Goal: Transaction & Acquisition: Book appointment/travel/reservation

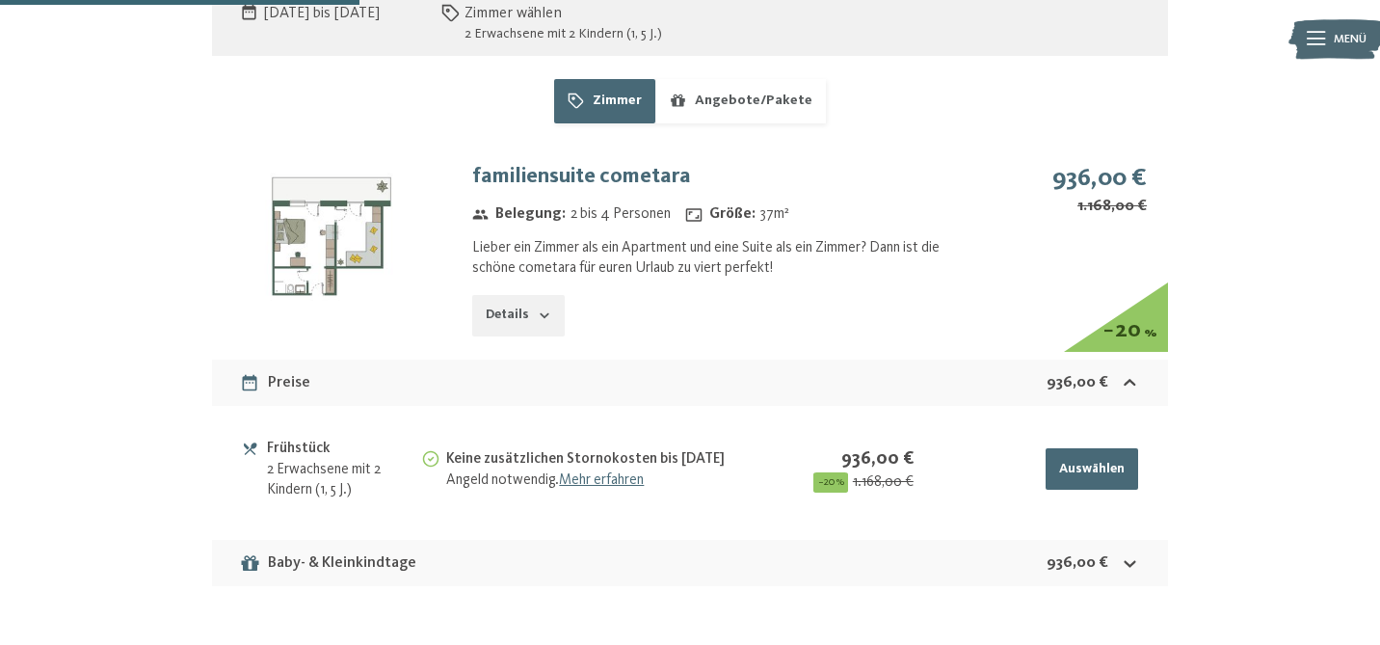
scroll to position [1169, 0]
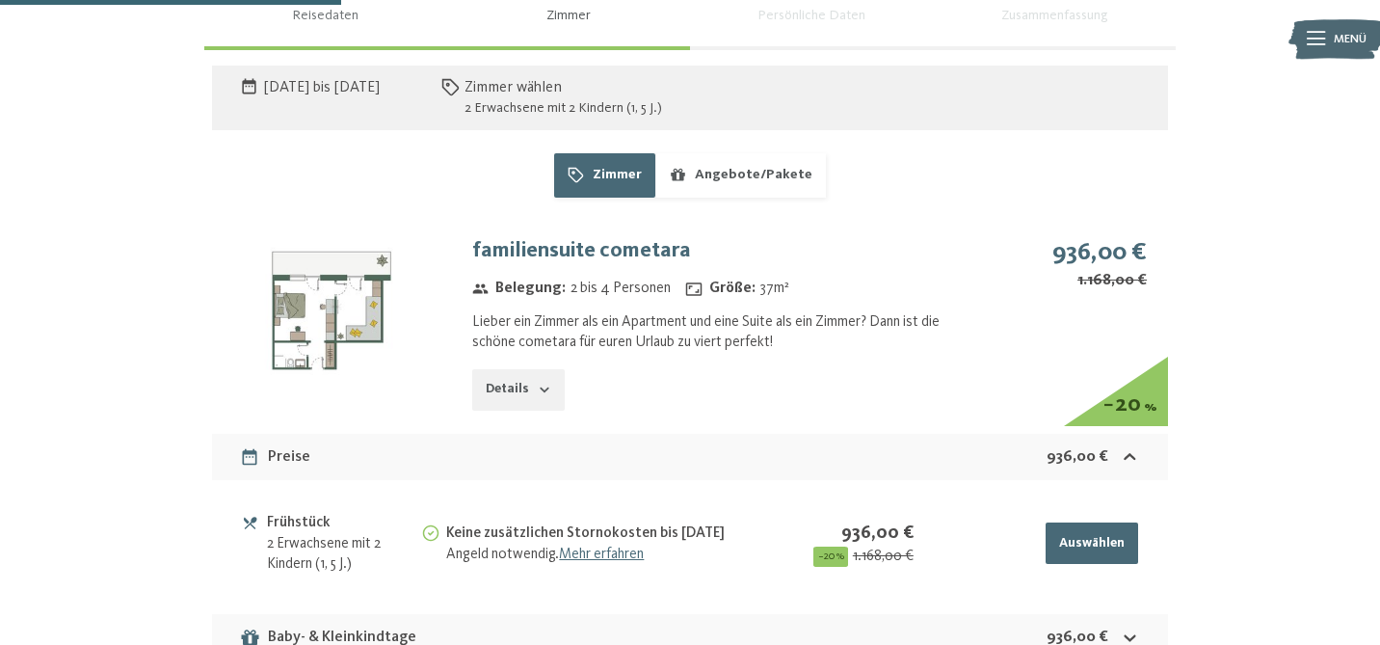
click at [336, 298] on img at bounding box center [331, 310] width 239 height 179
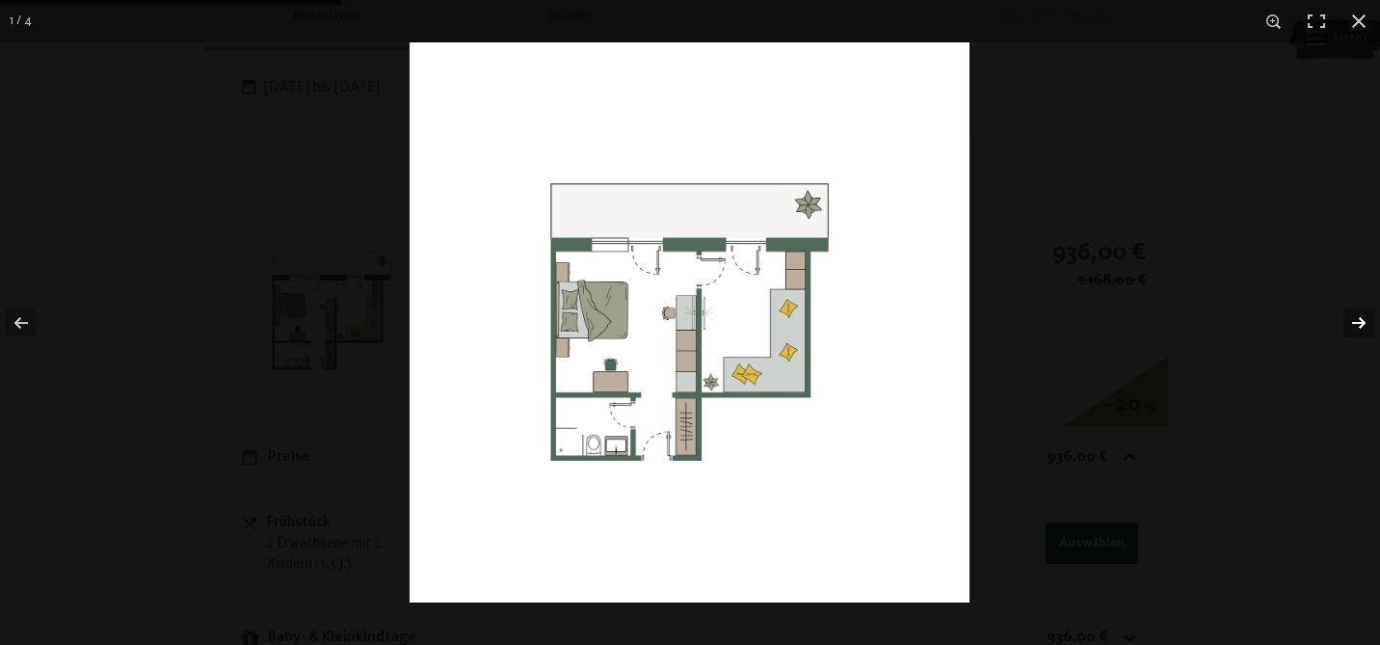
click at [1367, 326] on button "button" at bounding box center [1346, 323] width 67 height 96
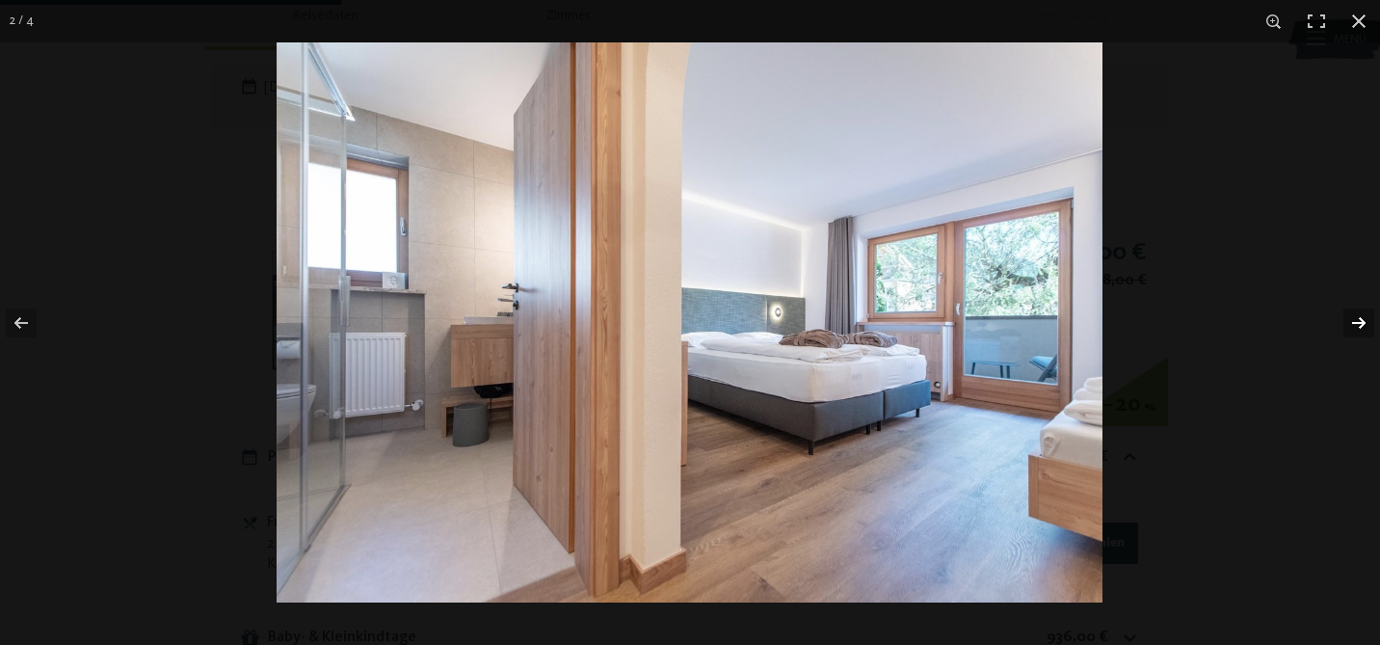
click at [1363, 316] on button "button" at bounding box center [1346, 323] width 67 height 96
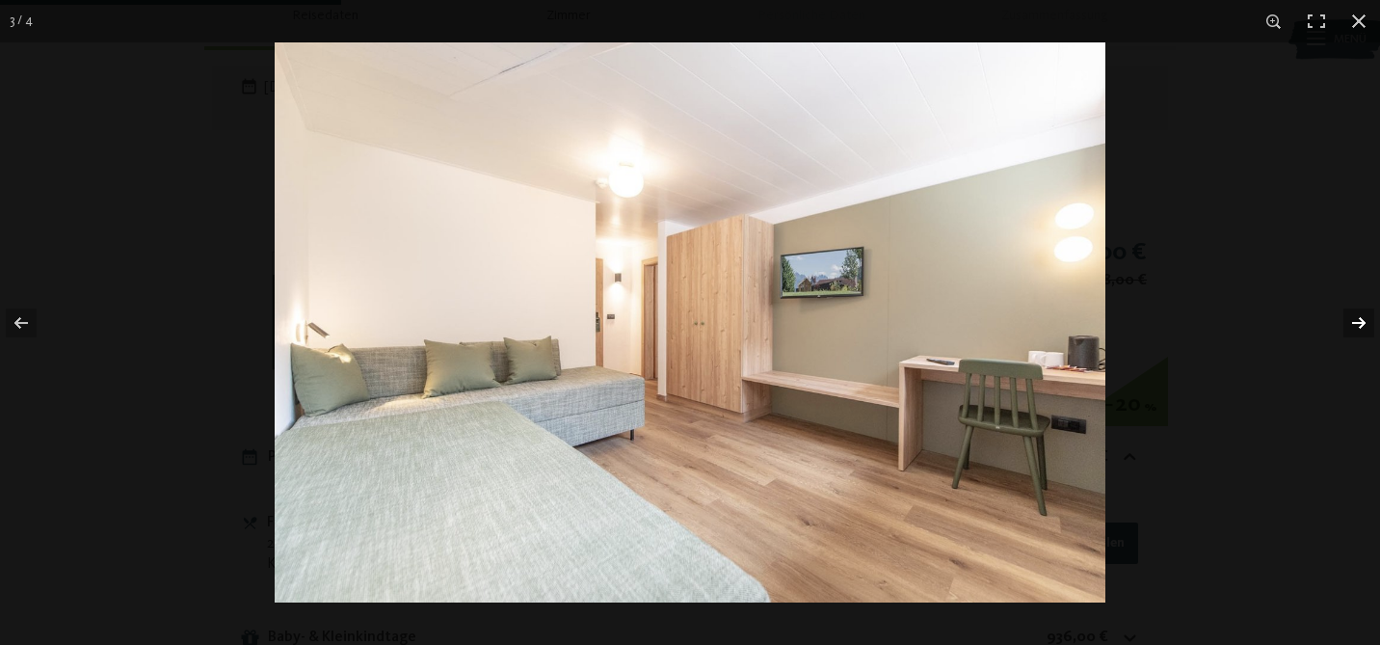
click at [1358, 314] on button "button" at bounding box center [1346, 323] width 67 height 96
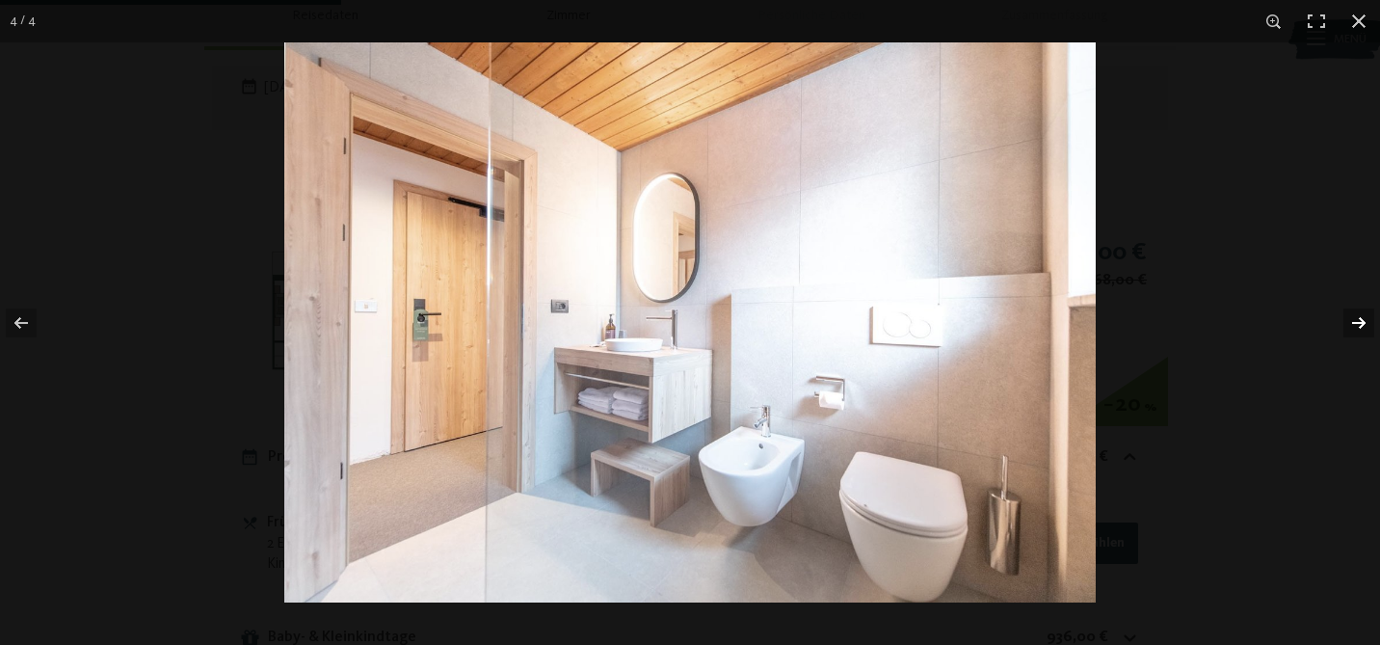
click at [1358, 326] on button "button" at bounding box center [1346, 323] width 67 height 96
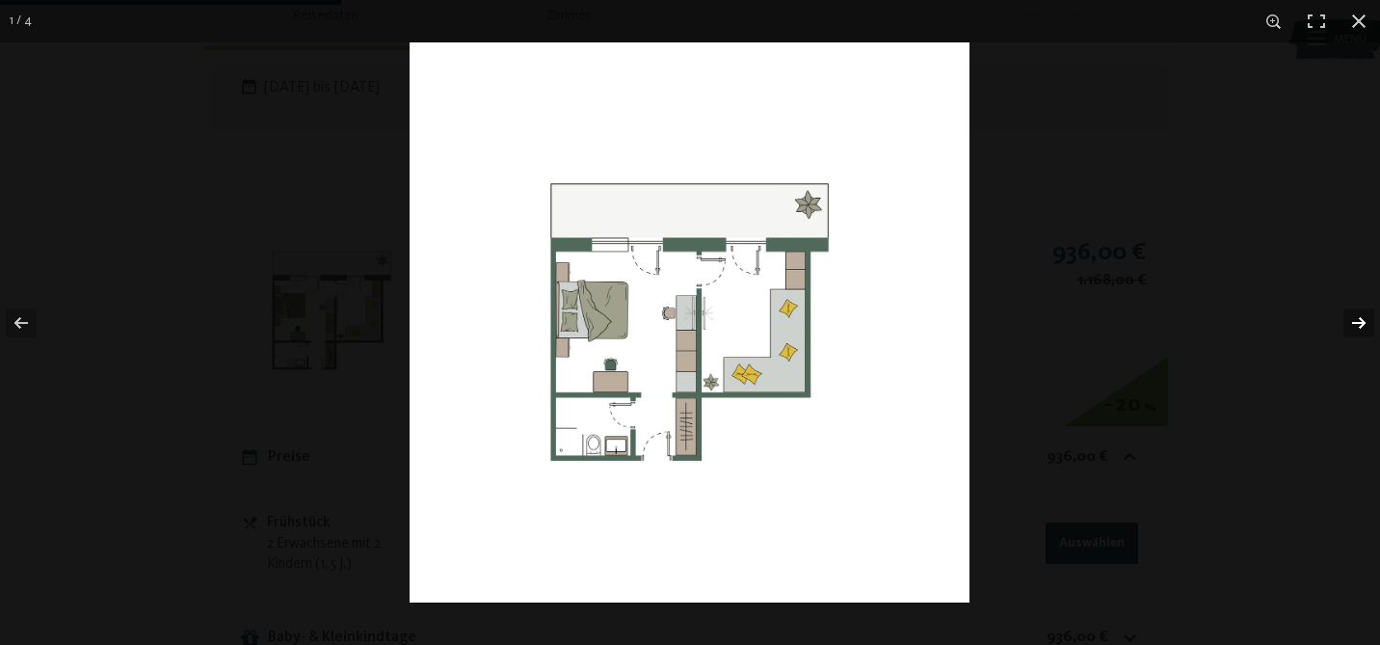
click at [1358, 326] on button "button" at bounding box center [1346, 323] width 67 height 96
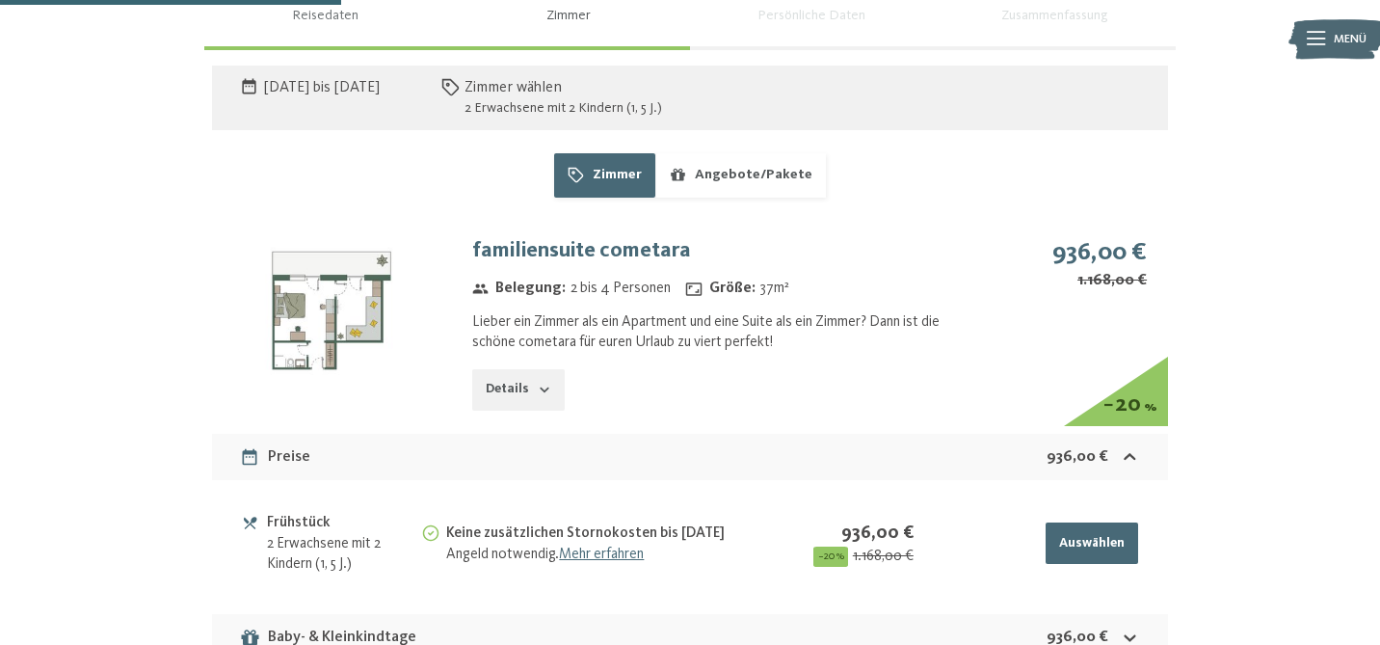
click at [0, 0] on button "button" at bounding box center [0, 0] width 0 height 0
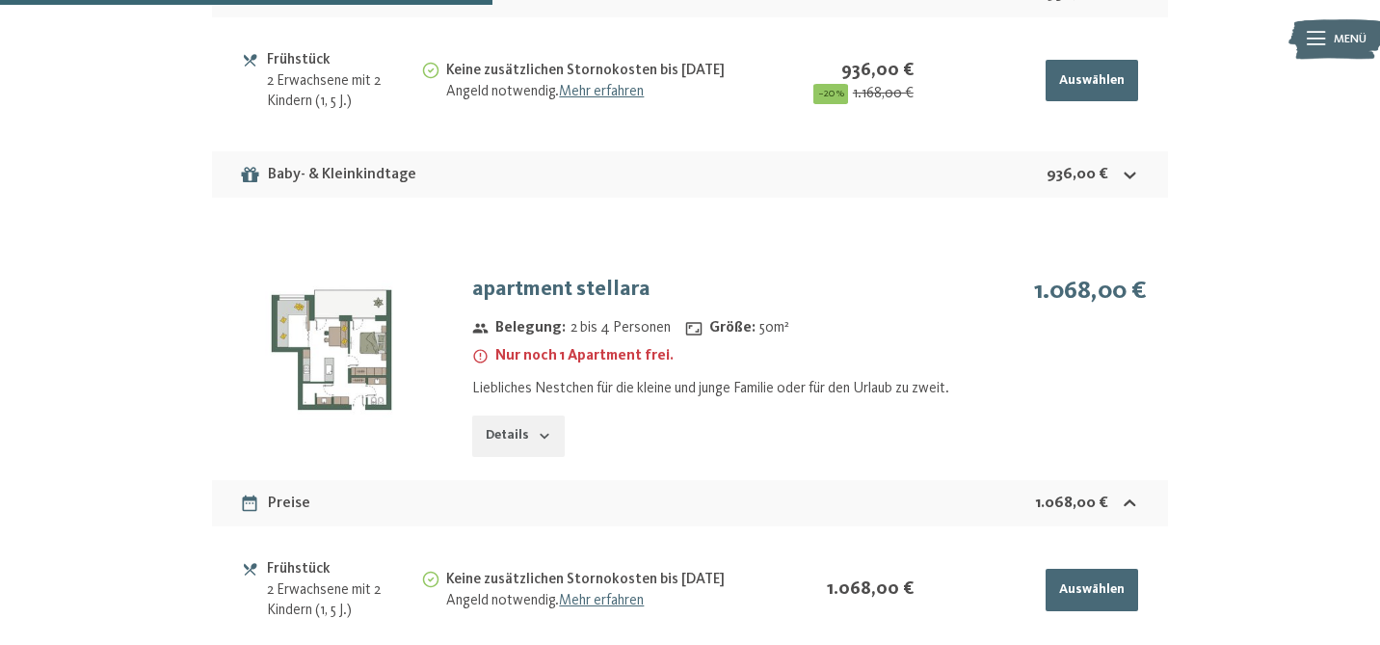
scroll to position [1695, 0]
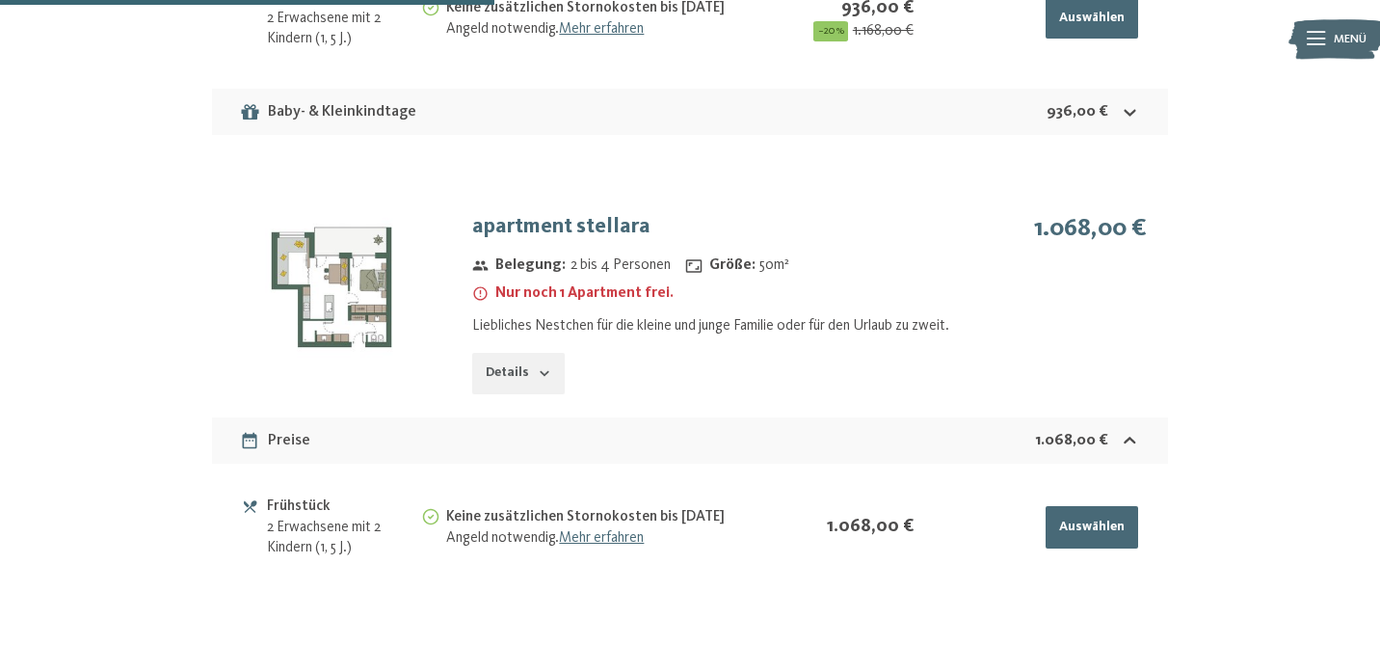
click at [334, 293] on img at bounding box center [331, 286] width 239 height 179
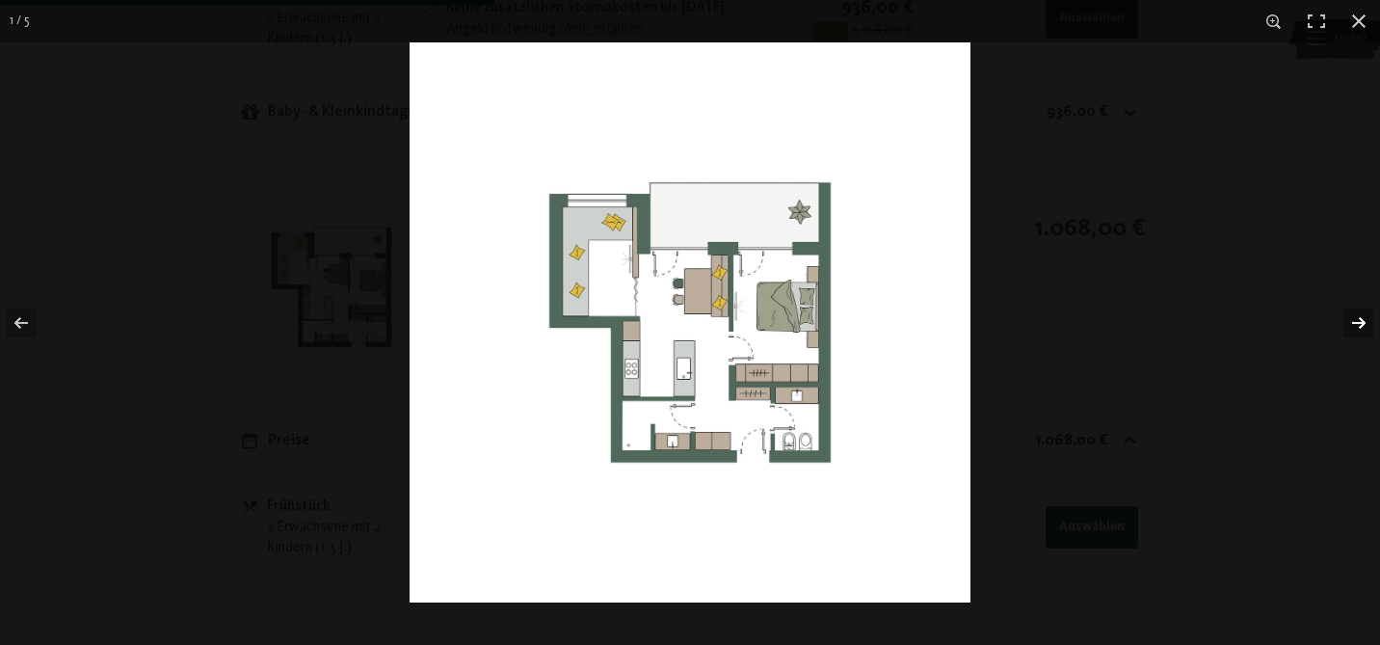
click at [1357, 324] on button "button" at bounding box center [1346, 323] width 67 height 96
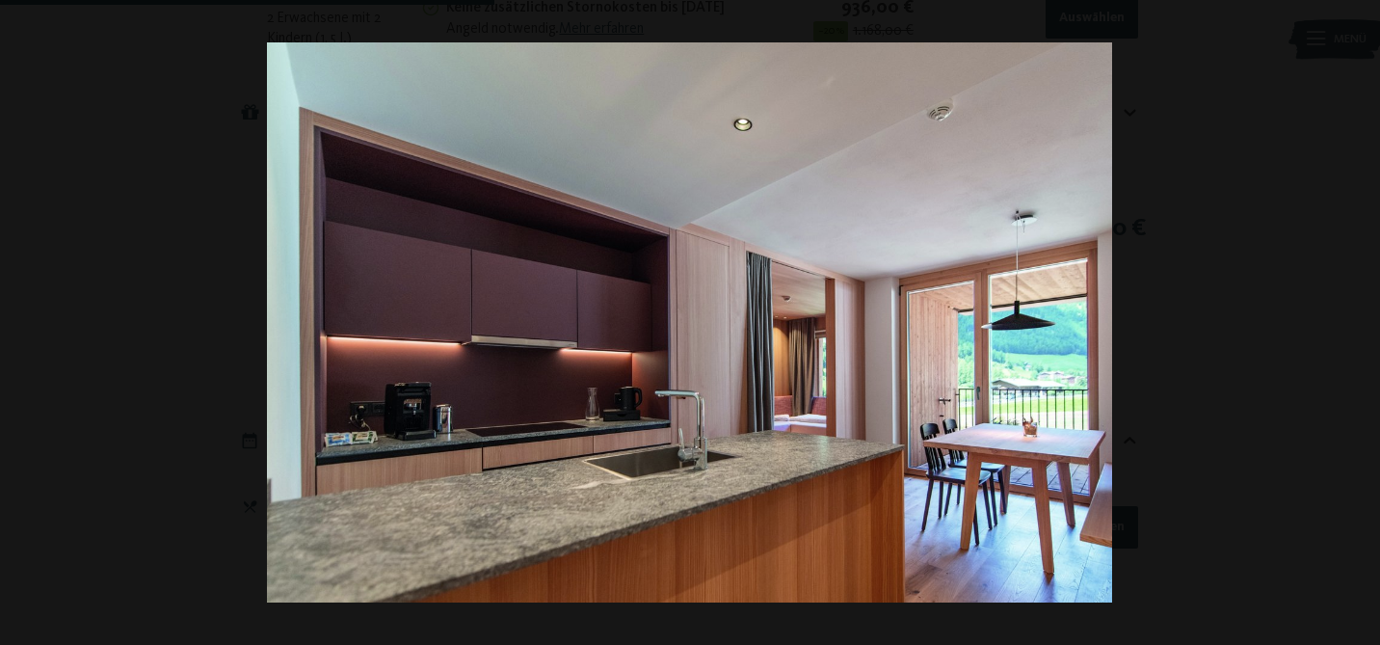
click at [1357, 324] on button "button" at bounding box center [1346, 323] width 67 height 96
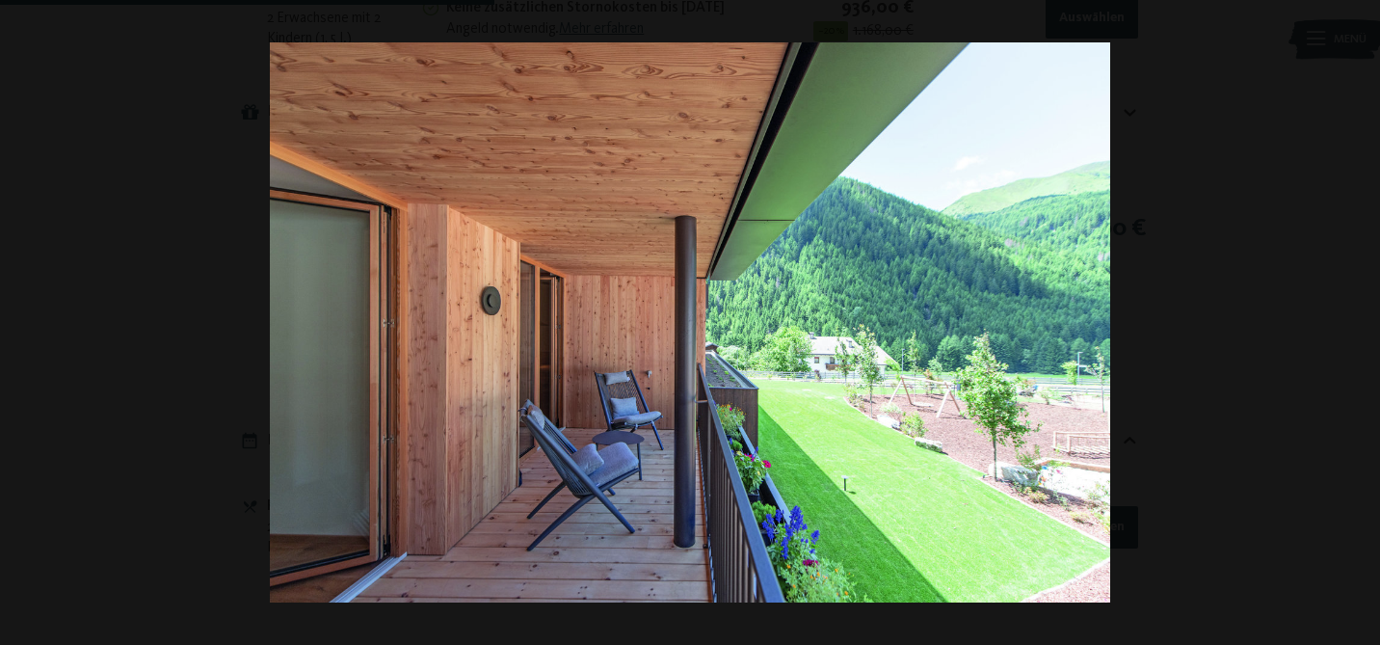
click at [1357, 324] on button "button" at bounding box center [1346, 323] width 67 height 96
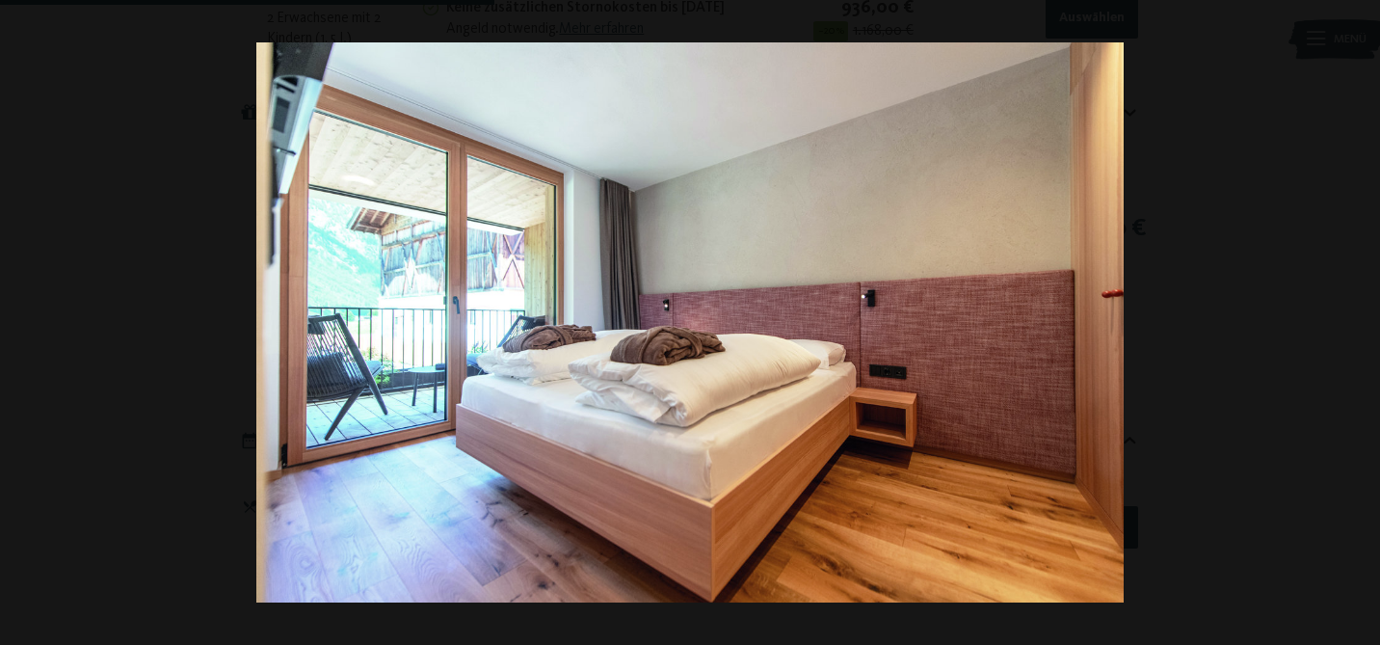
click at [1357, 324] on button "button" at bounding box center [1346, 323] width 67 height 96
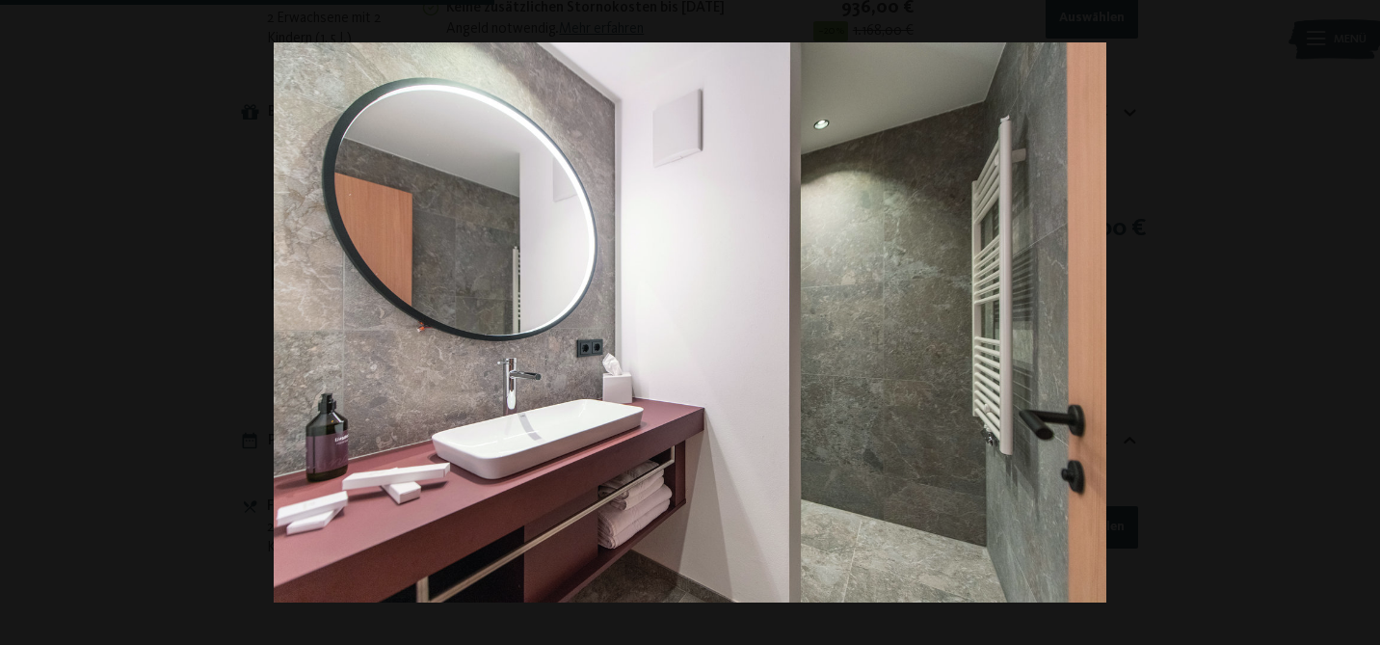
click at [1357, 324] on button "button" at bounding box center [1346, 323] width 67 height 96
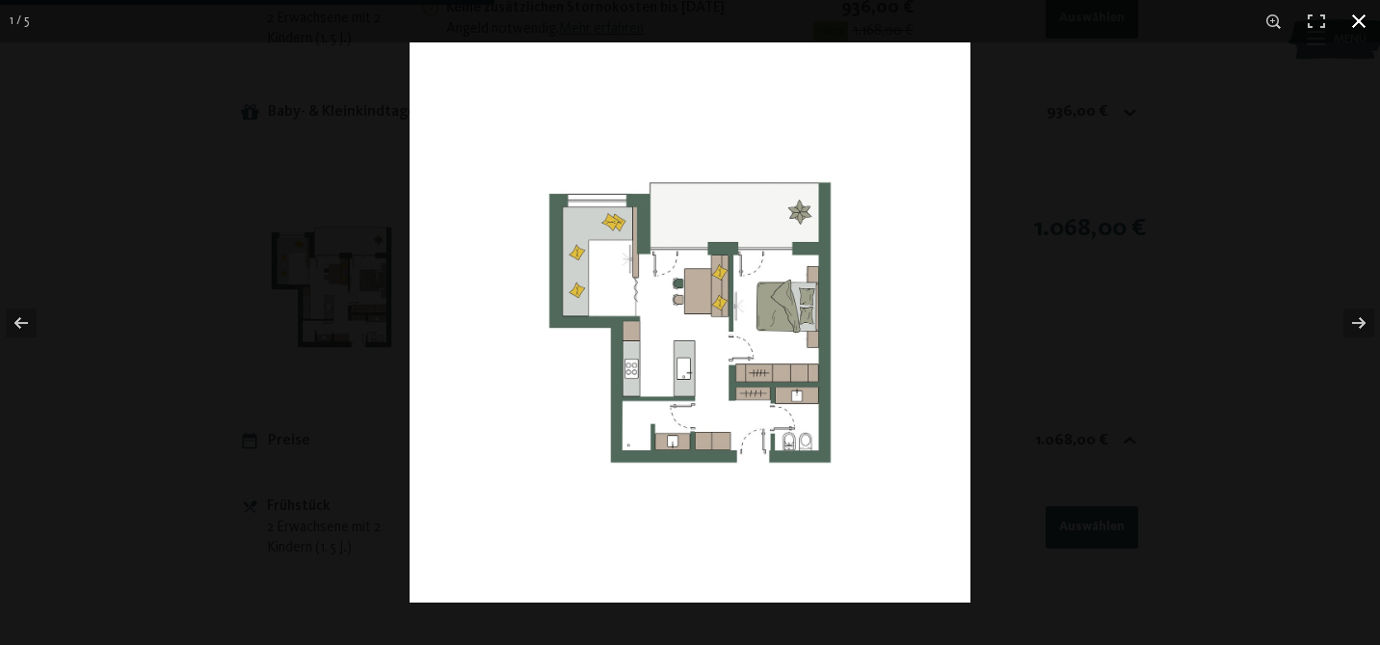
click at [1358, 26] on button "button" at bounding box center [1359, 21] width 42 height 42
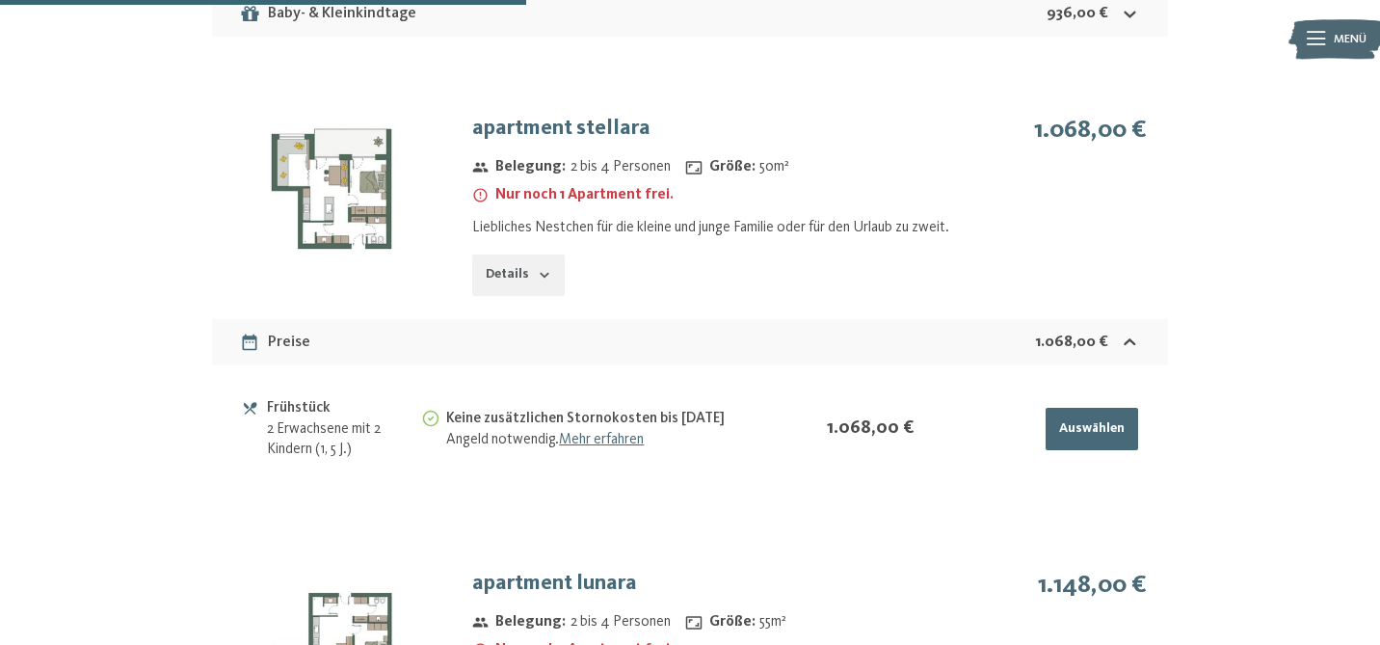
scroll to position [1783, 0]
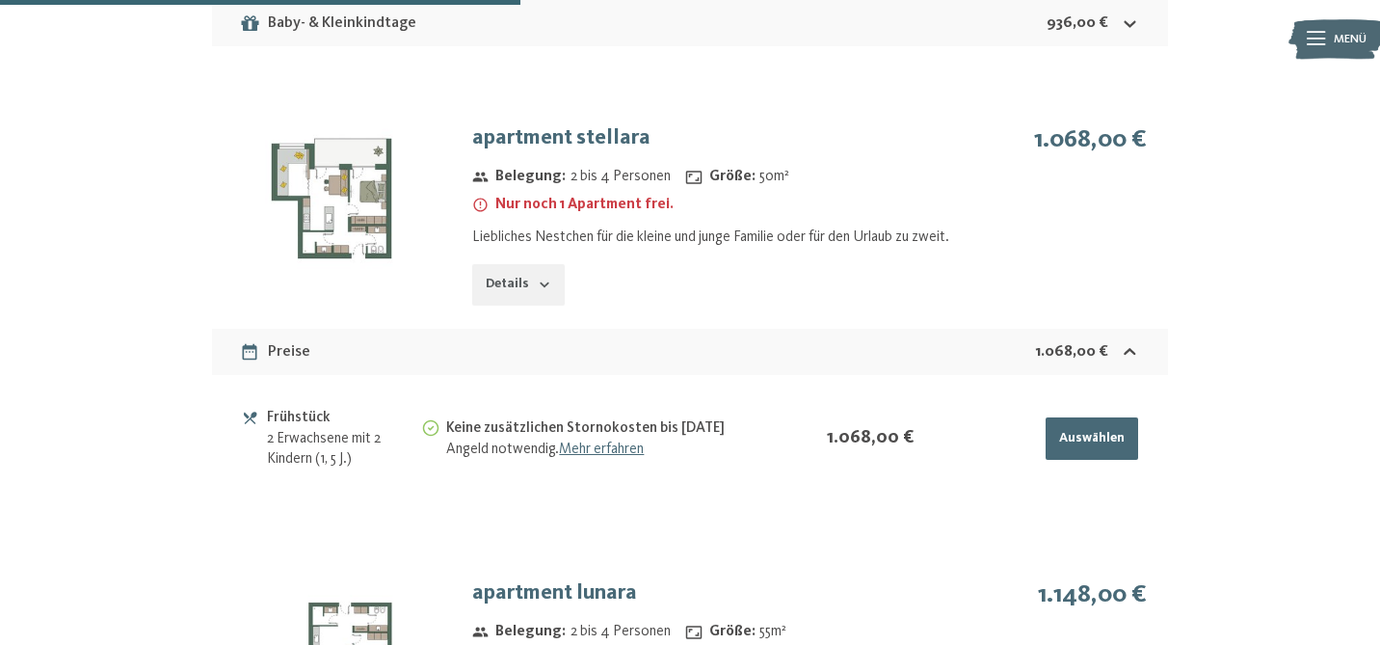
click at [549, 304] on button "Details" at bounding box center [518, 285] width 93 height 42
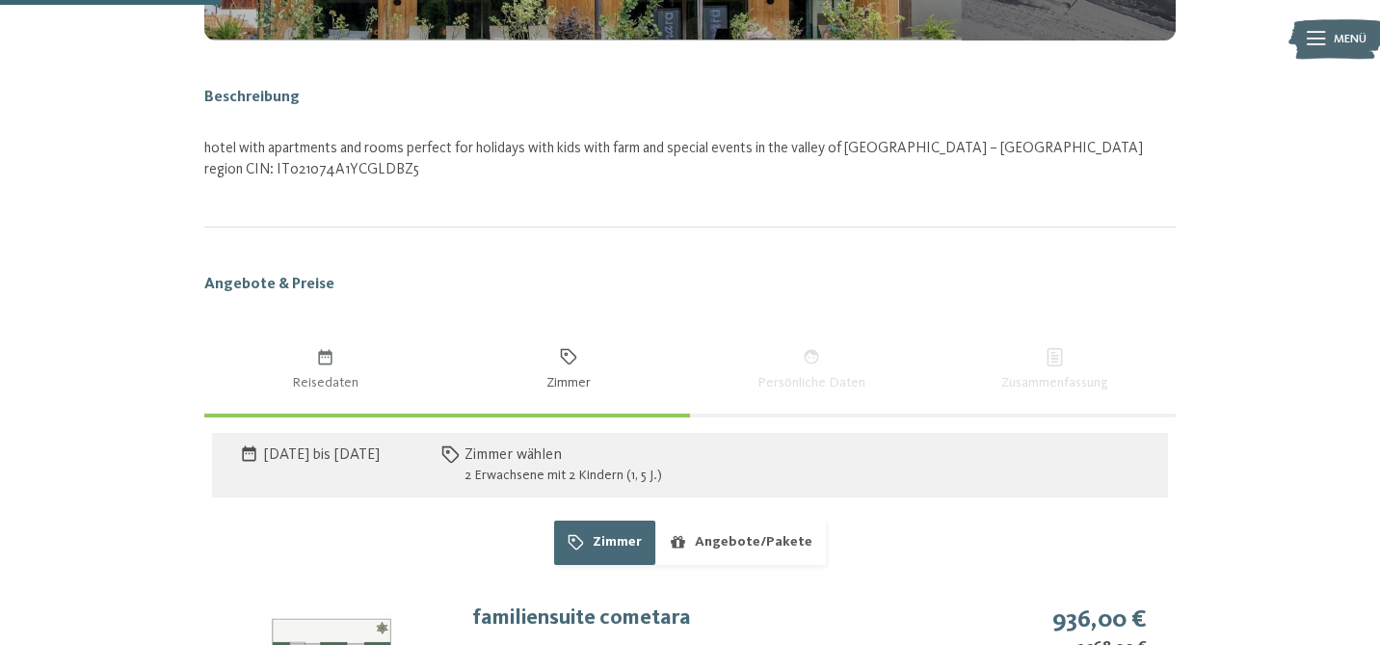
scroll to position [789, 0]
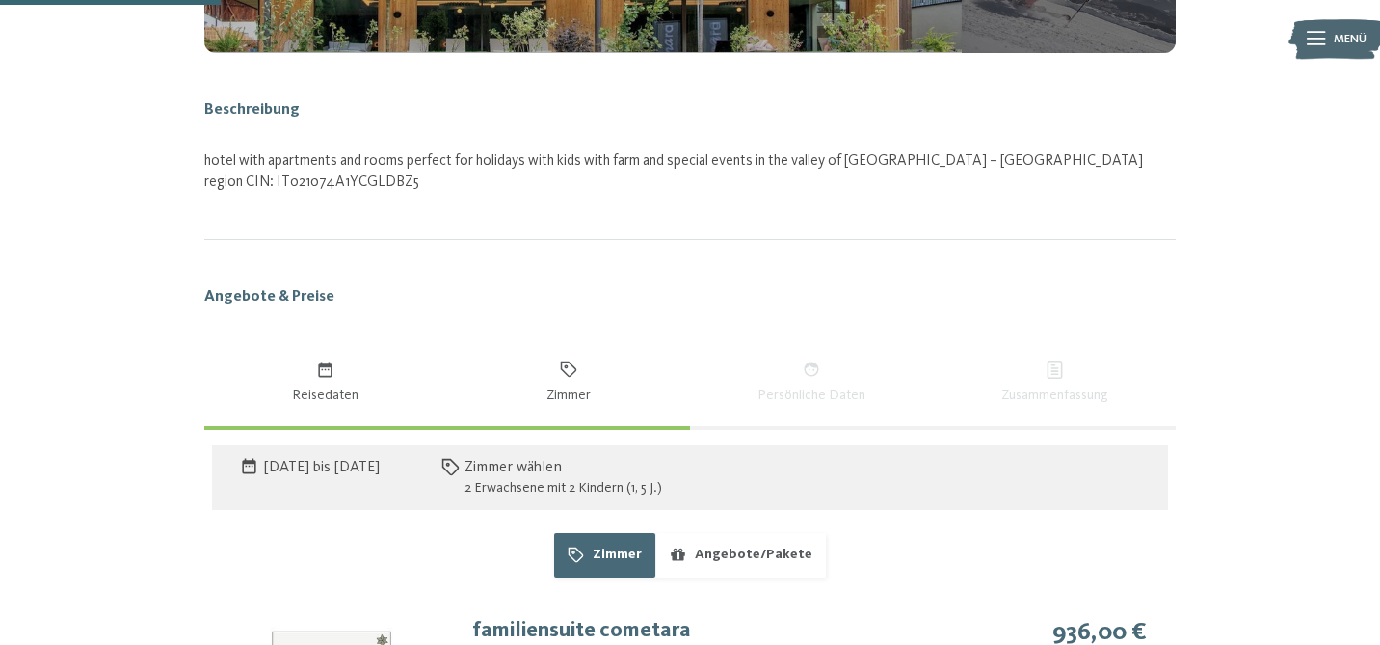
click at [334, 389] on span "Reisedaten" at bounding box center [325, 395] width 215 height 19
select select "*"
select select "**********"
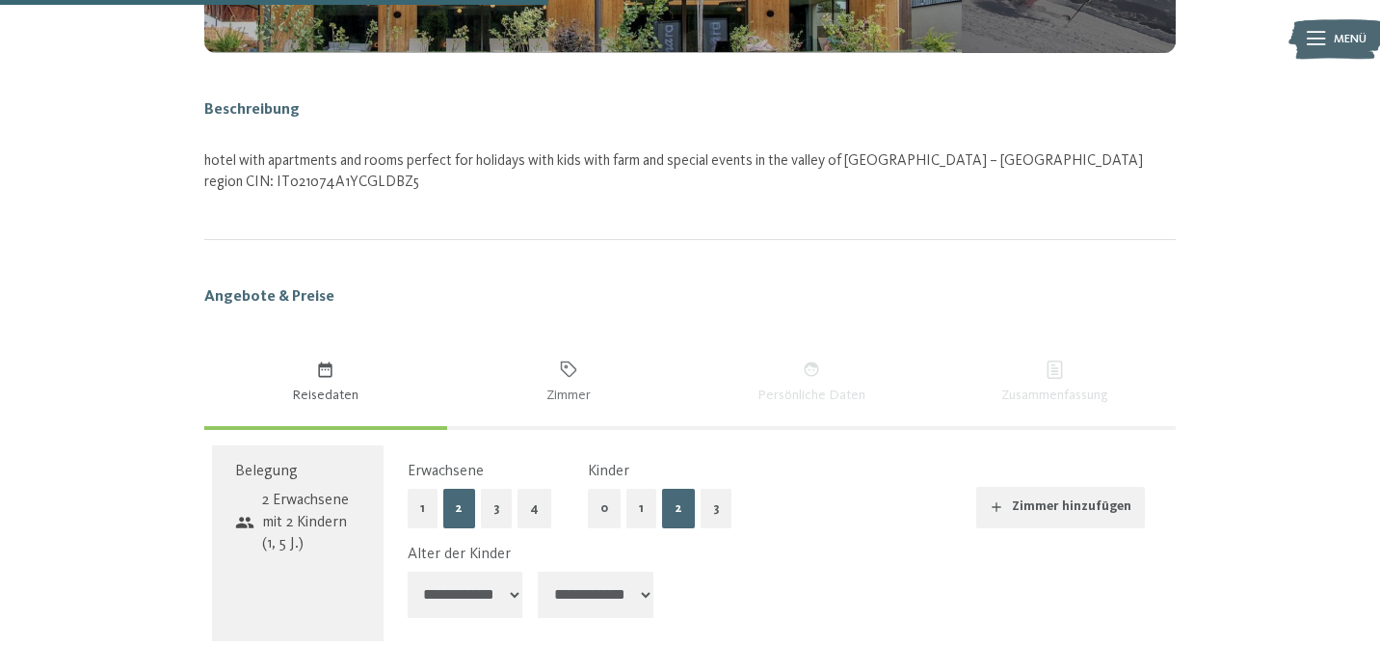
scroll to position [1128, 0]
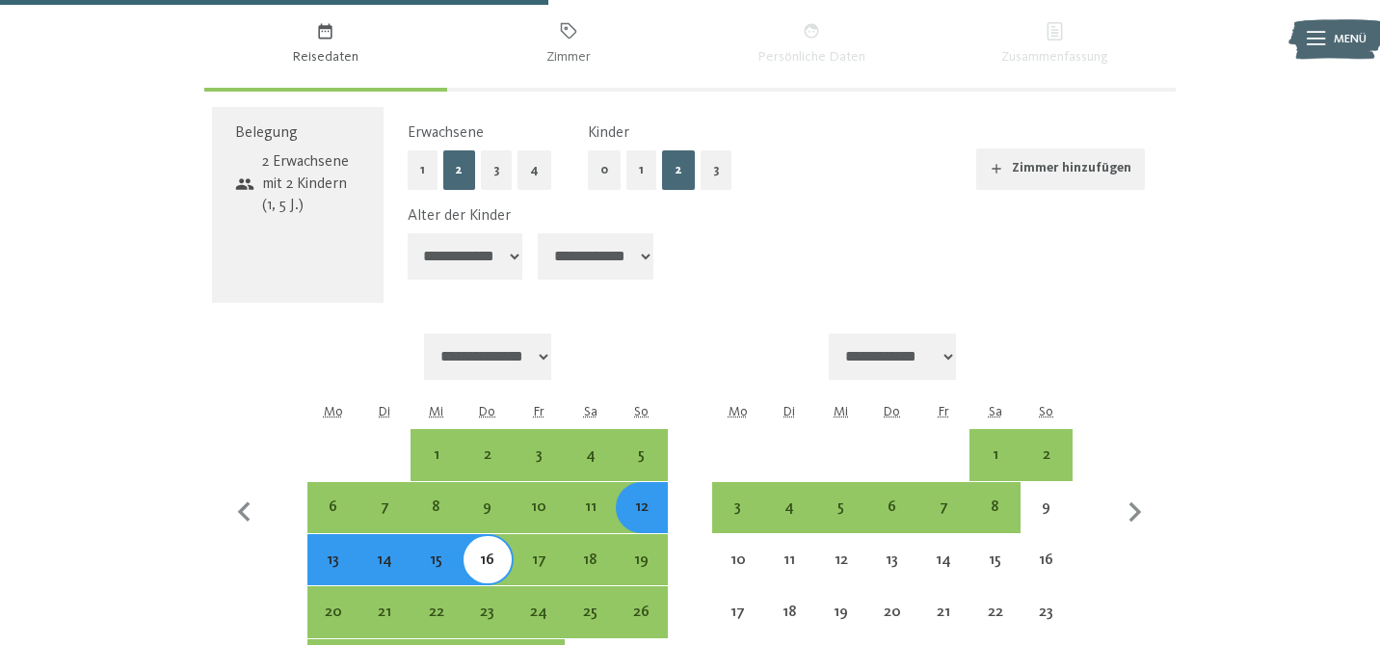
click at [641, 506] on div "12" at bounding box center [641, 522] width 47 height 47
select select "**********"
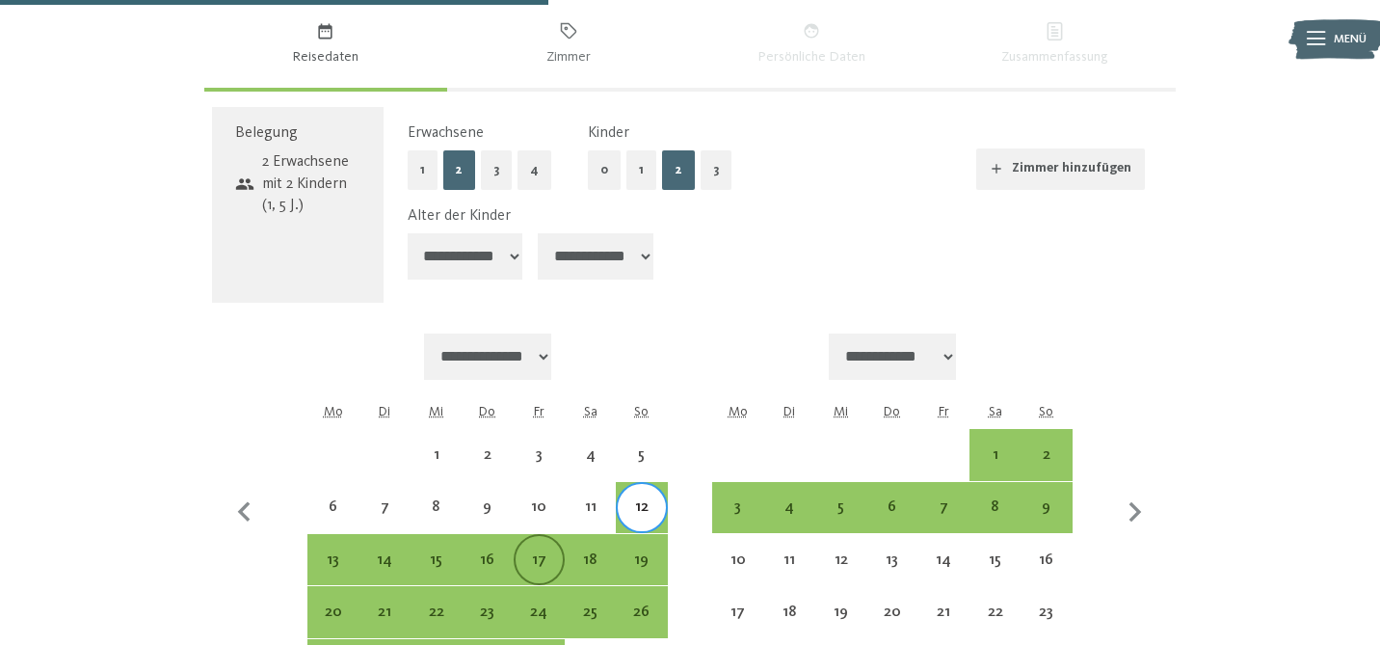
click at [548, 568] on div "17" at bounding box center [539, 575] width 47 height 47
select select "**********"
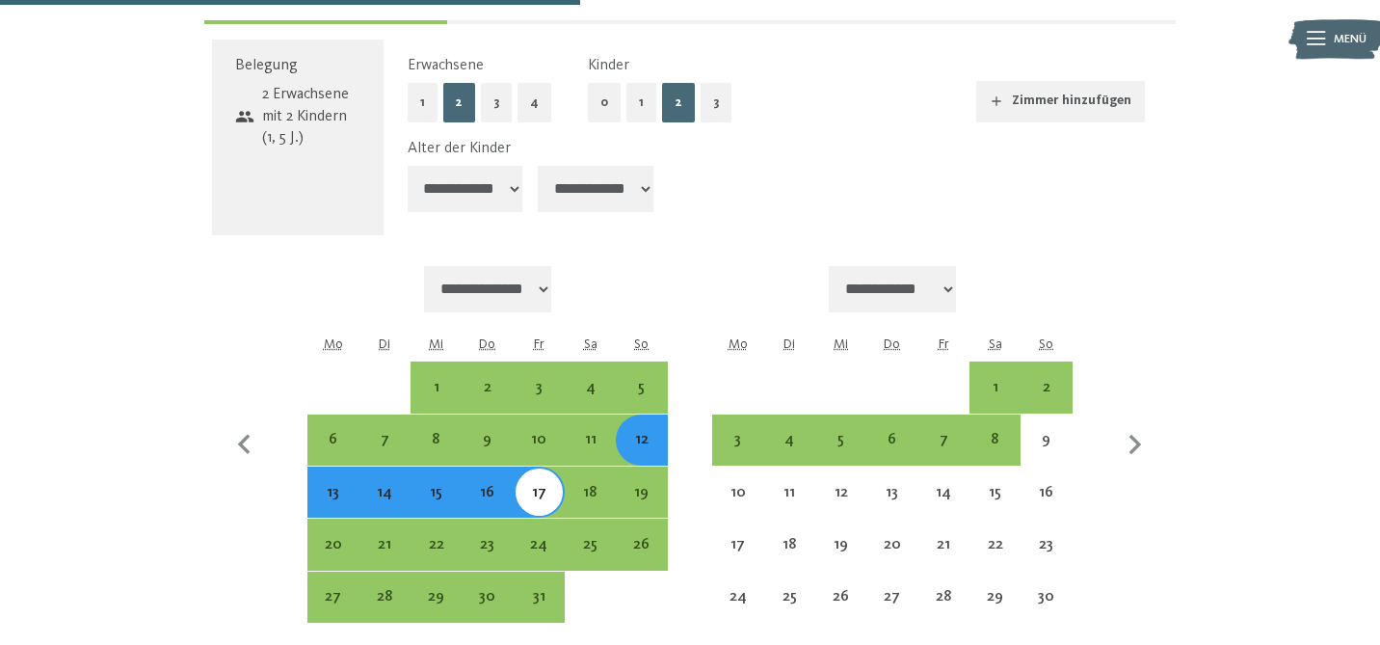
scroll to position [1196, 0]
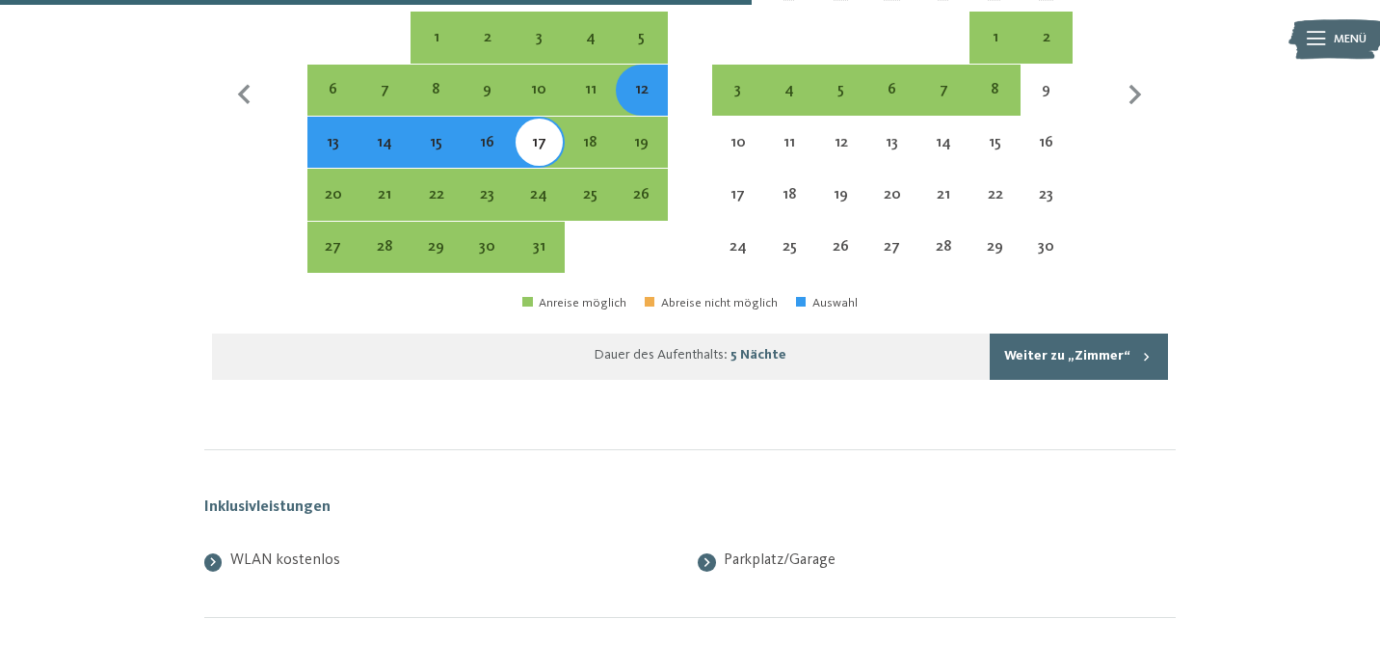
click at [1093, 346] on button "Weiter zu „Zimmer“" at bounding box center [1079, 357] width 178 height 46
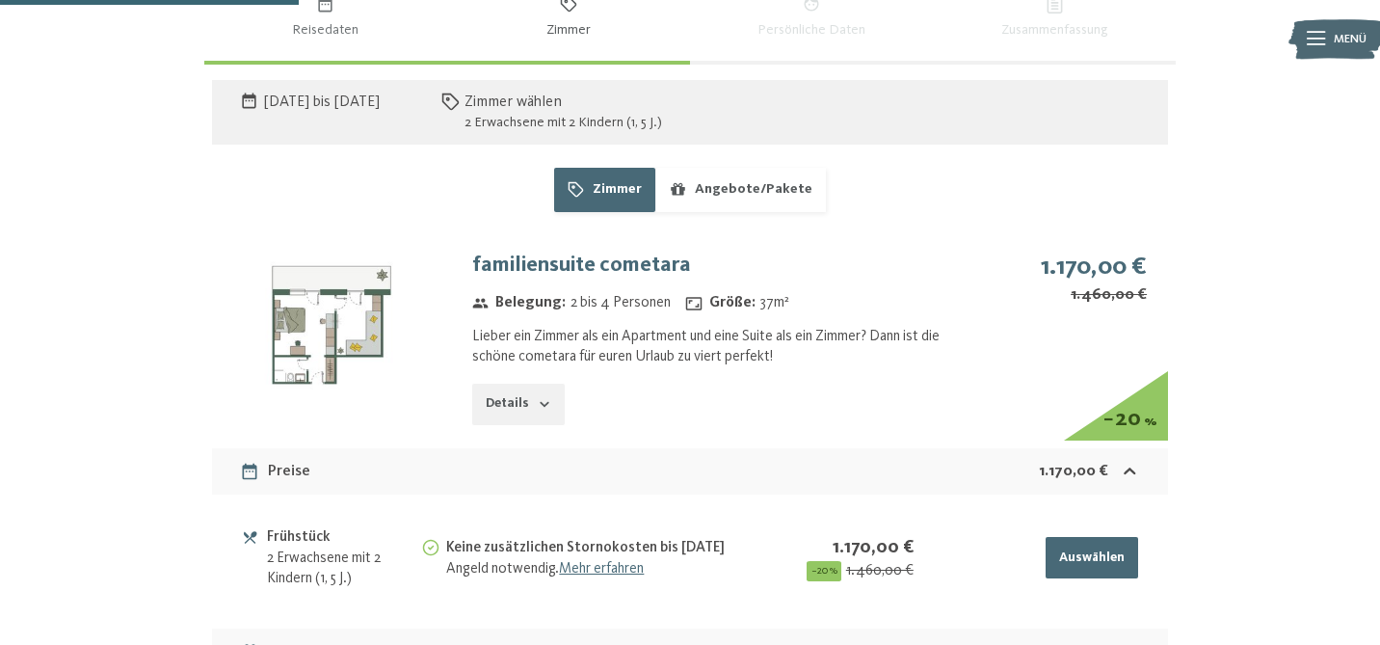
scroll to position [1178, 0]
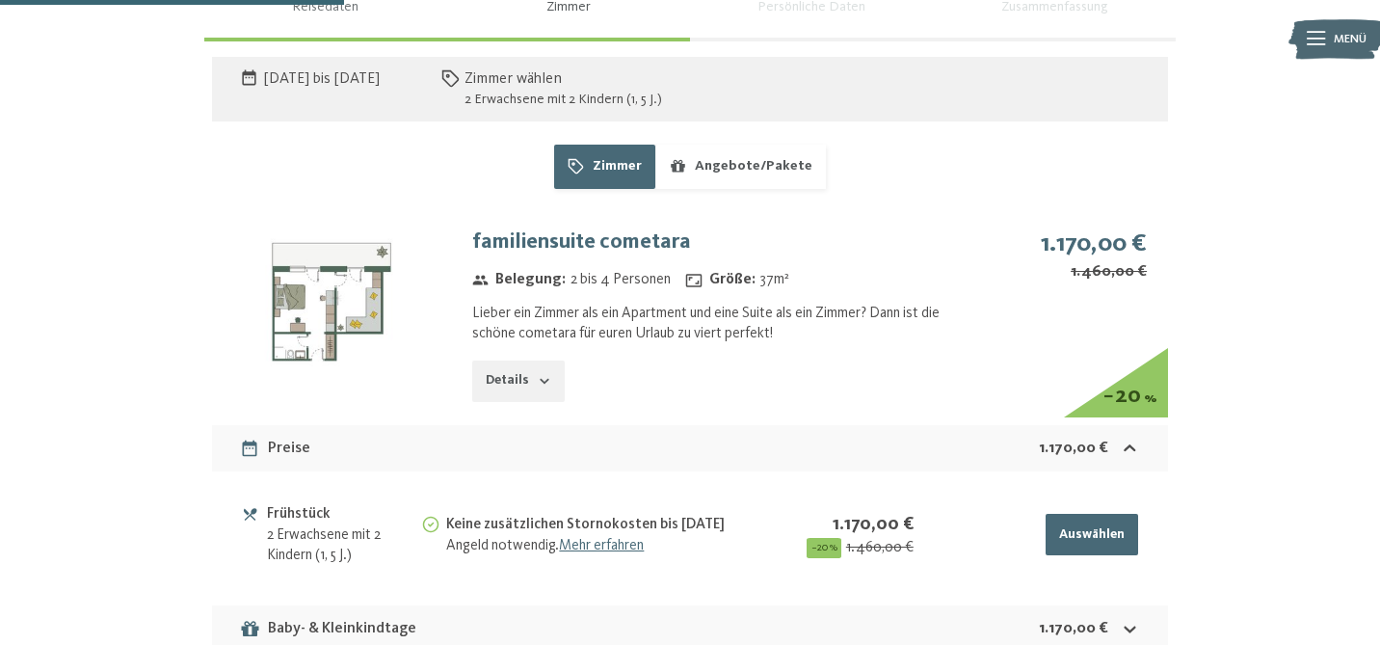
click at [331, 283] on img at bounding box center [331, 301] width 239 height 179
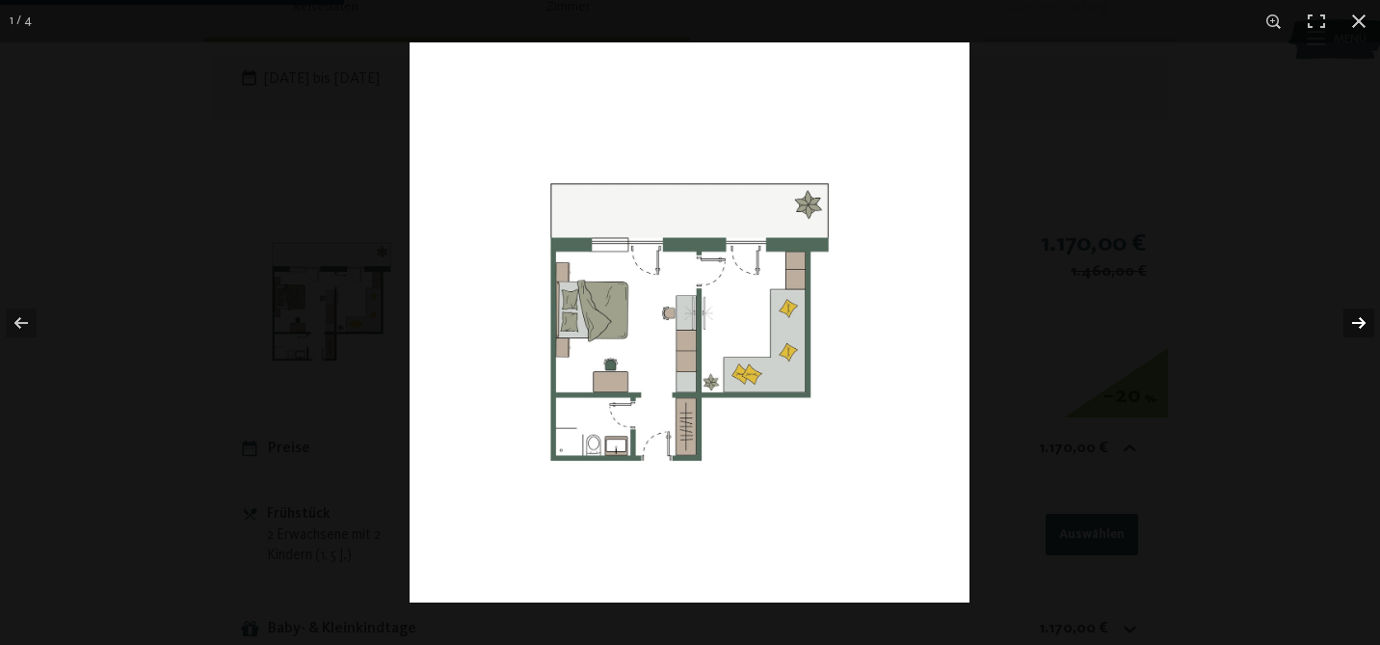
click at [1357, 315] on button "button" at bounding box center [1346, 323] width 67 height 96
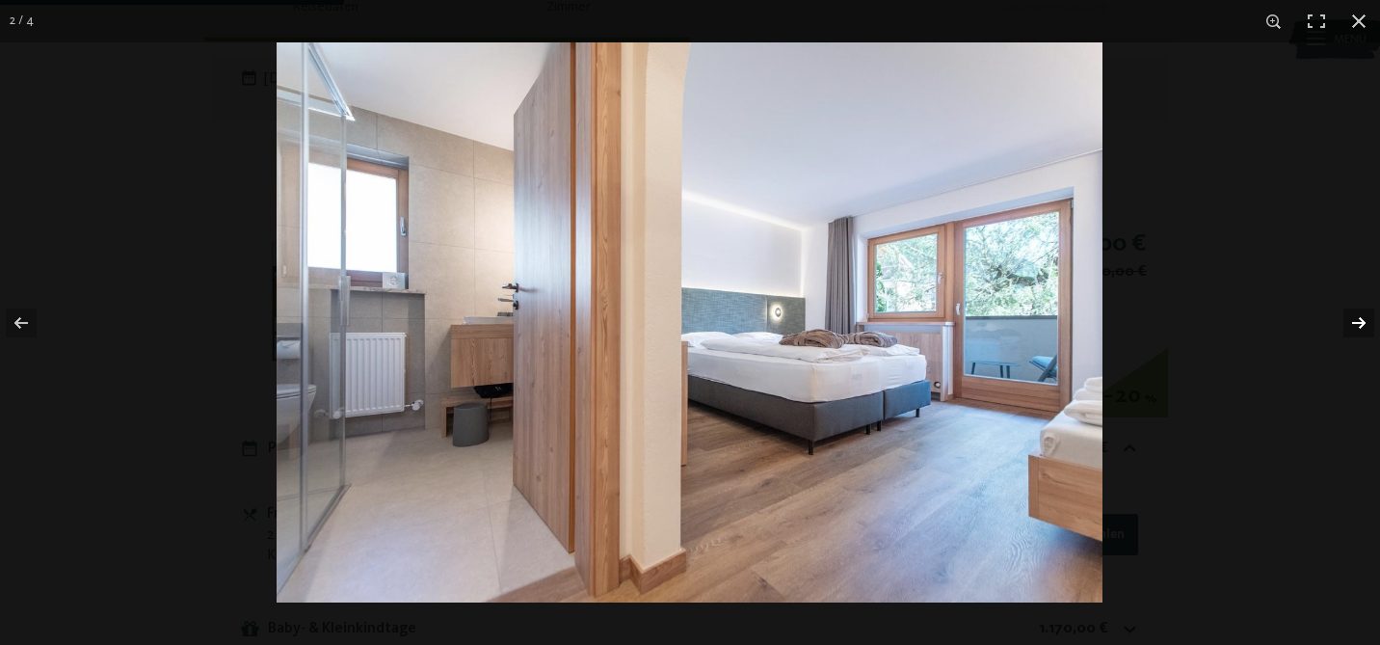
click at [1357, 315] on button "button" at bounding box center [1346, 323] width 67 height 96
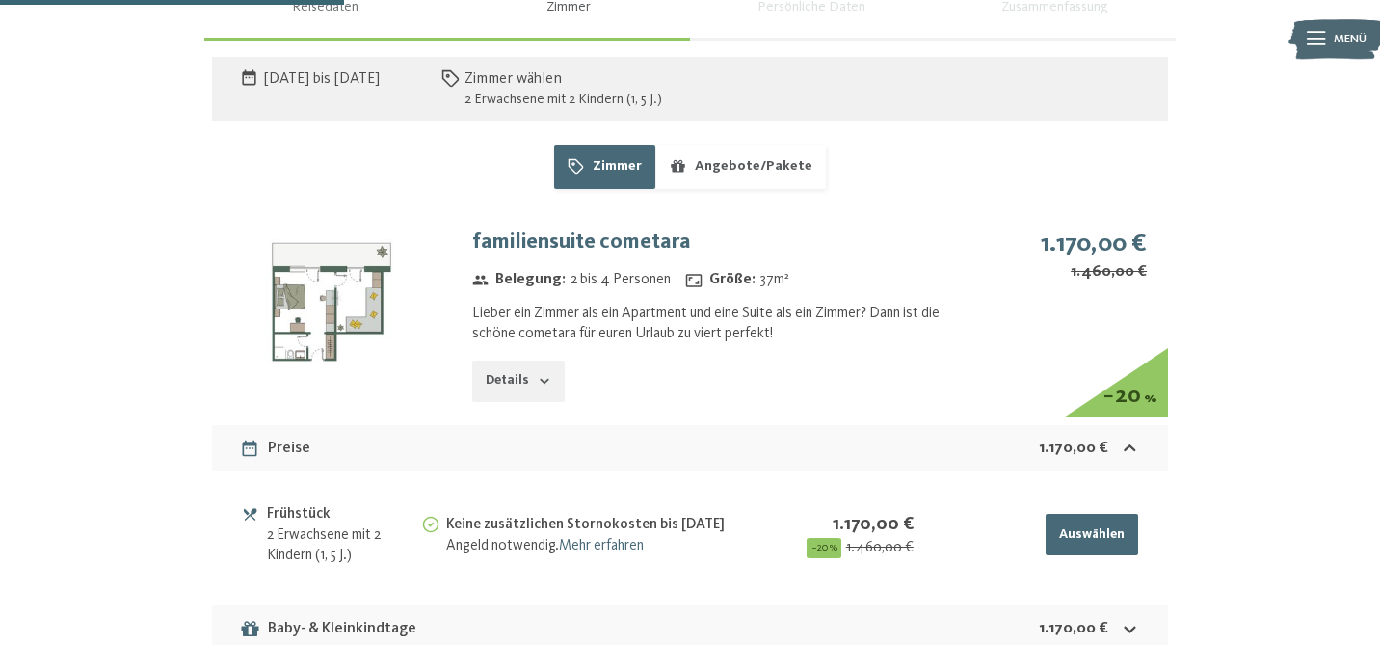
click at [0, 0] on button "button" at bounding box center [0, 0] width 0 height 0
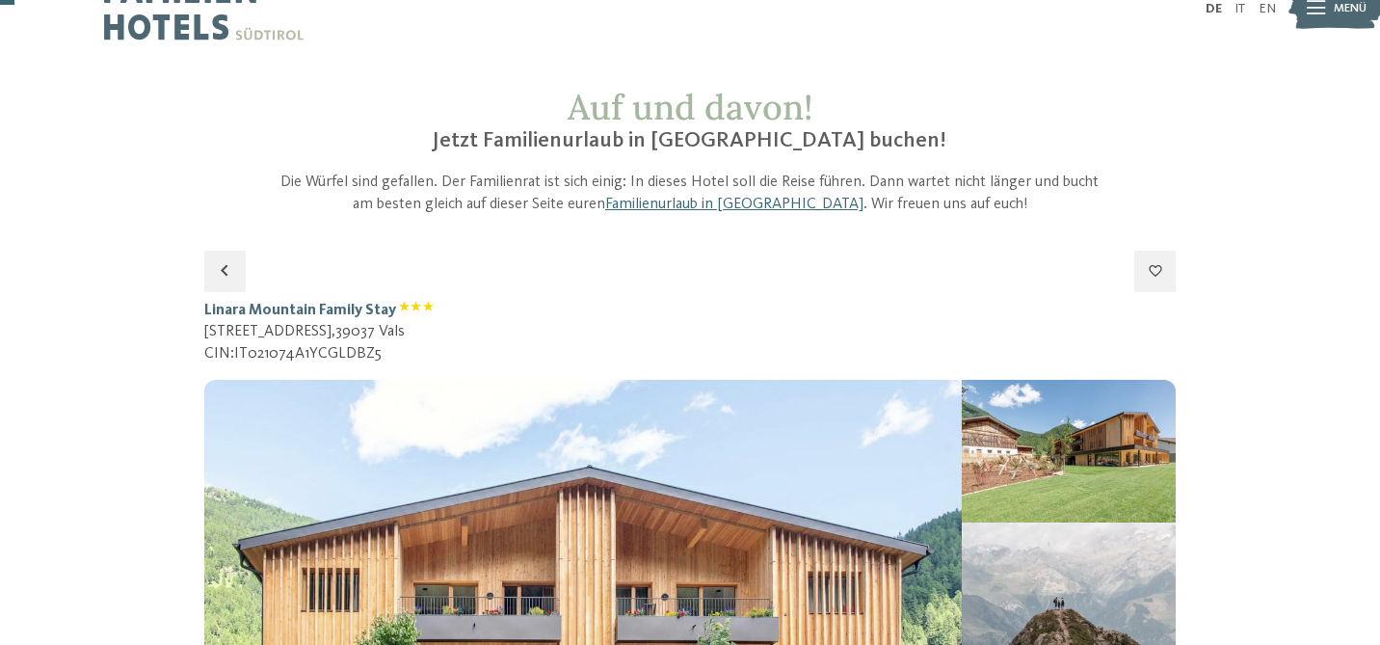
scroll to position [65, 0]
